Goal: Navigation & Orientation: Understand site structure

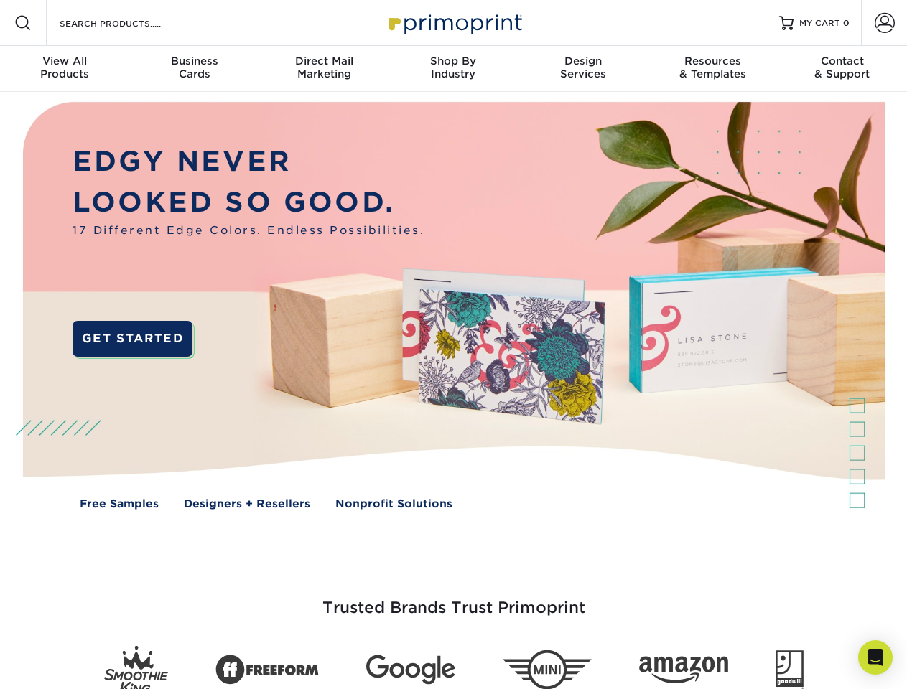
click at [453, 345] on img at bounding box center [453, 316] width 898 height 449
click at [23, 23] on span at bounding box center [22, 22] width 17 height 17
click at [884, 23] on span at bounding box center [885, 23] width 20 height 20
click at [65, 69] on div "View All Products" at bounding box center [64, 68] width 129 height 26
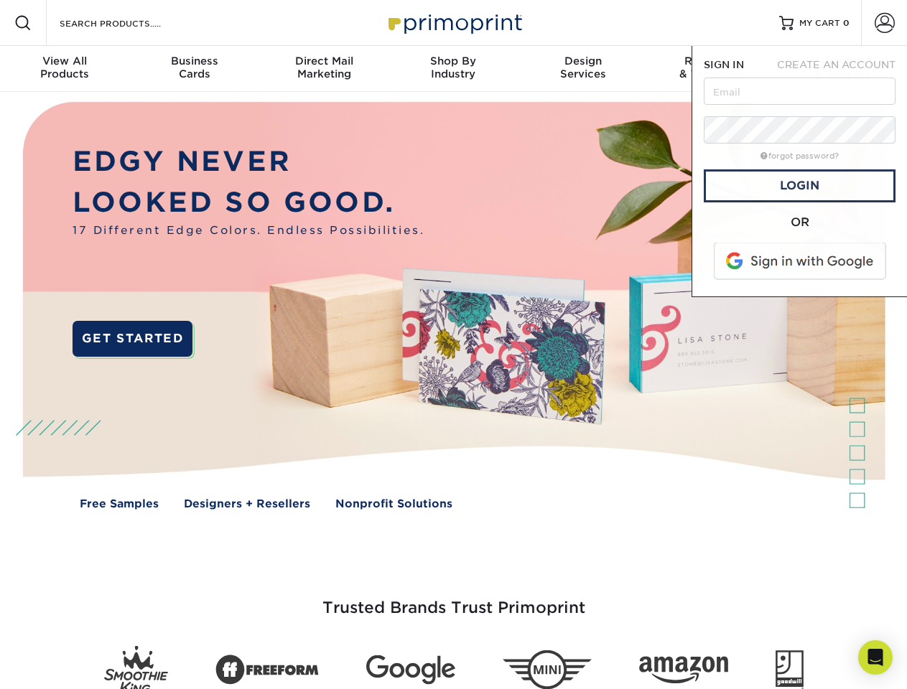
click at [194, 69] on div "Business Cards" at bounding box center [193, 68] width 129 height 26
click at [324, 69] on div "Direct Mail Marketing" at bounding box center [323, 68] width 129 height 26
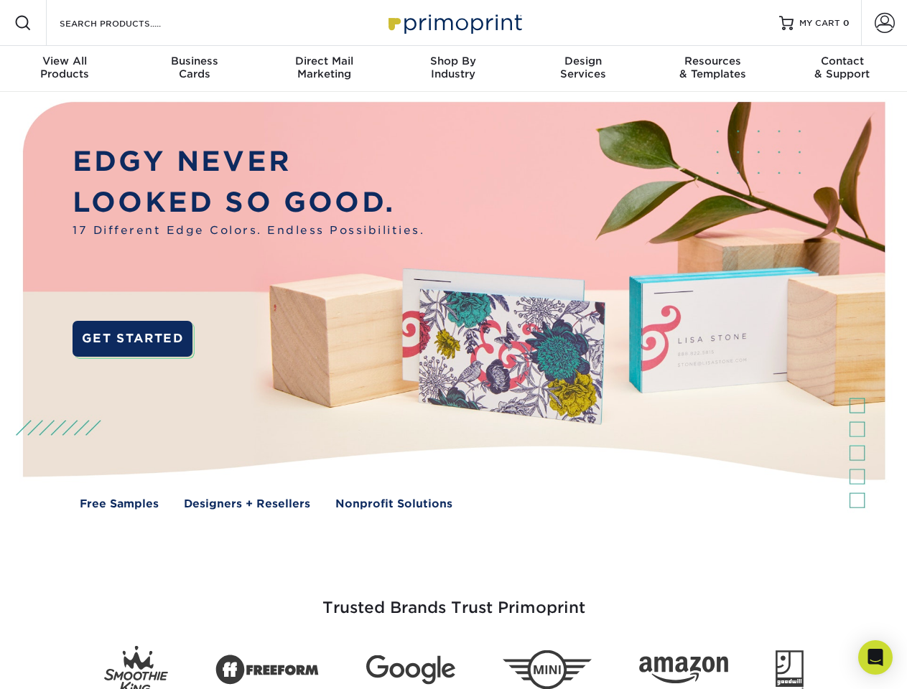
click at [453, 69] on div "Shop By Industry" at bounding box center [452, 68] width 129 height 26
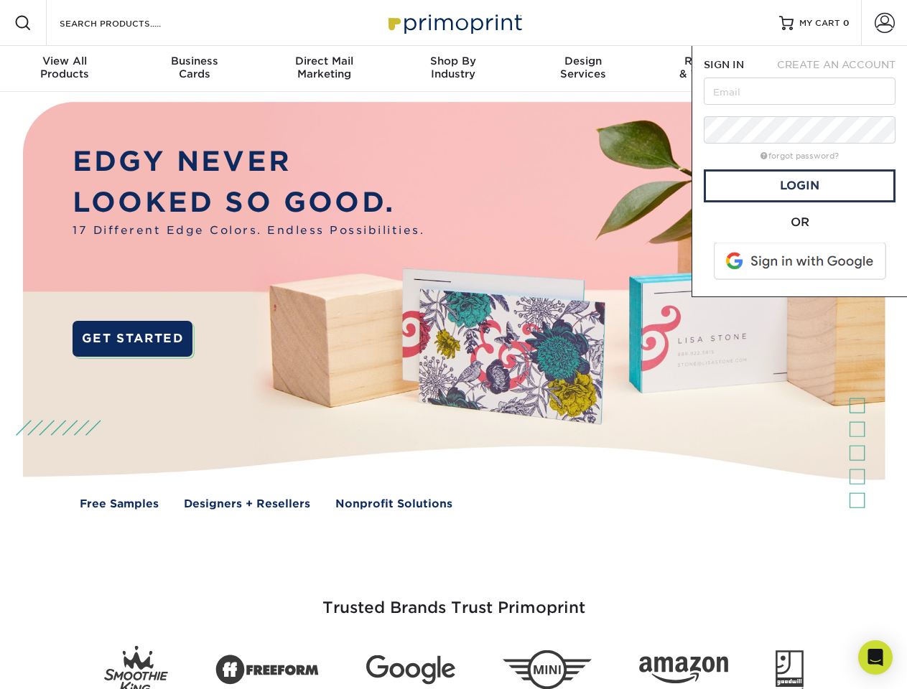
click at [583, 69] on div "Design Services" at bounding box center [582, 68] width 129 height 26
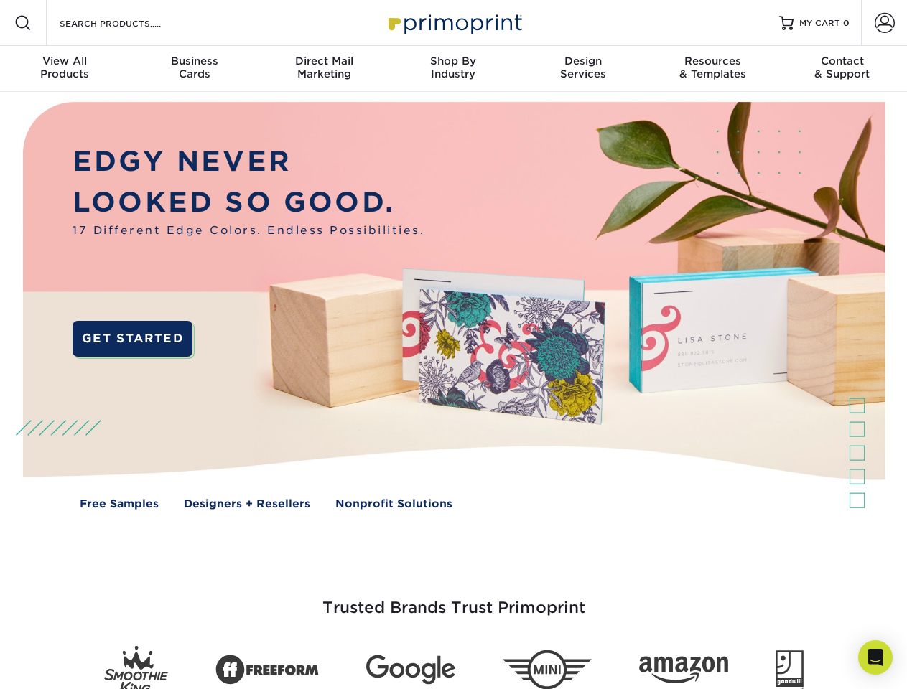
click at [712, 69] on span "SIGN IN" at bounding box center [724, 64] width 40 height 11
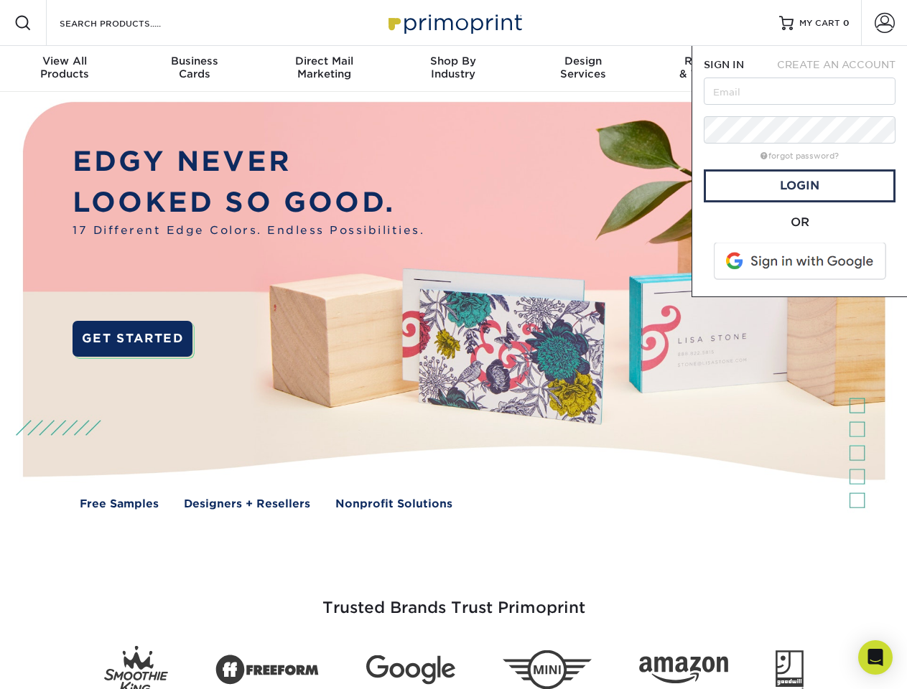
click at [842, 69] on div "Contact & Support" at bounding box center [842, 68] width 129 height 26
